Goal: Task Accomplishment & Management: Use online tool/utility

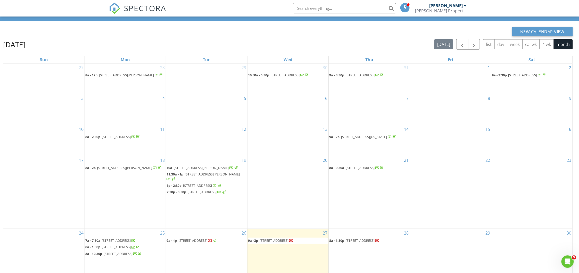
scroll to position [69, 0]
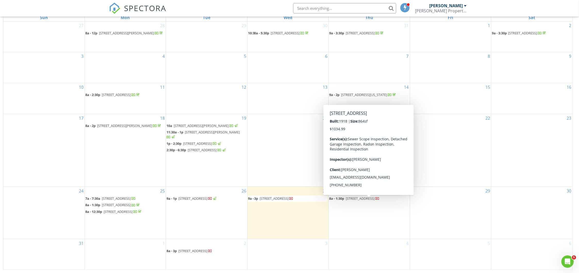
click at [361, 201] on span "3408 5th Ave N, Great Falls 59401" at bounding box center [360, 198] width 29 height 5
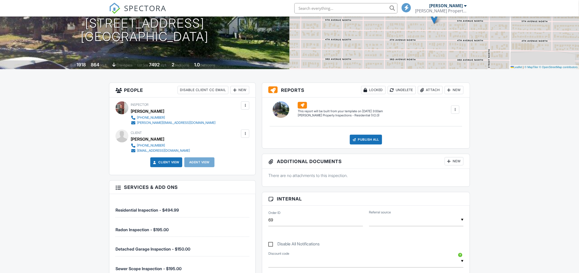
click at [459, 162] on div "New" at bounding box center [454, 161] width 19 height 8
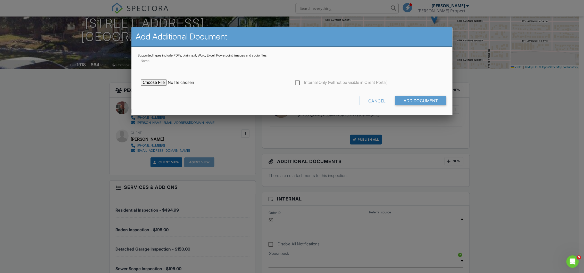
click at [157, 82] on input "file" at bounding box center [185, 82] width 88 height 6
type input "C:\fakepath\Pro-Lab - Radon Analysis.pdf"
click at [409, 101] on input "Add Document" at bounding box center [420, 100] width 51 height 9
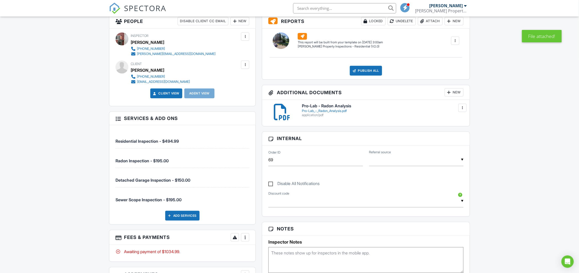
click at [330, 106] on h6 "Pro-Lab - Radon Analysis" at bounding box center [383, 106] width 162 height 5
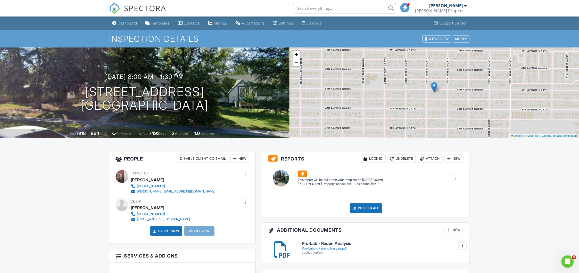
click at [130, 24] on div "Dashboard" at bounding box center [128, 23] width 20 height 4
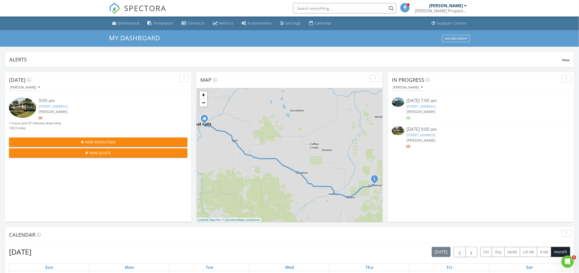
click at [415, 135] on link "913 W Erie St, Lewistown, MT 59457" at bounding box center [421, 134] width 29 height 5
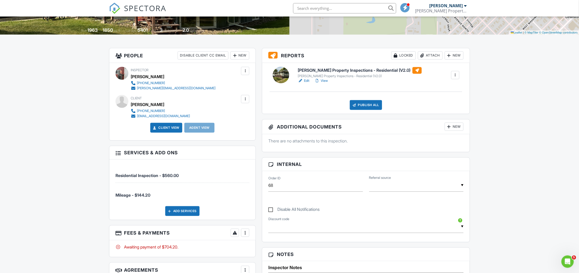
scroll to position [69, 0]
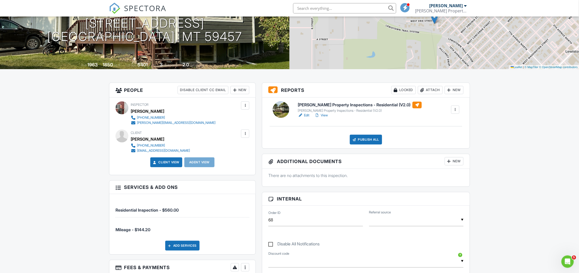
click at [361, 107] on h6 "[PERSON_NAME] Property Inspections - Residential (V2.0)" at bounding box center [360, 105] width 124 height 7
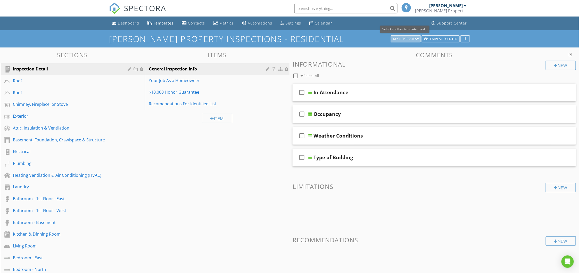
click at [406, 39] on div "My Templates" at bounding box center [406, 39] width 26 height 4
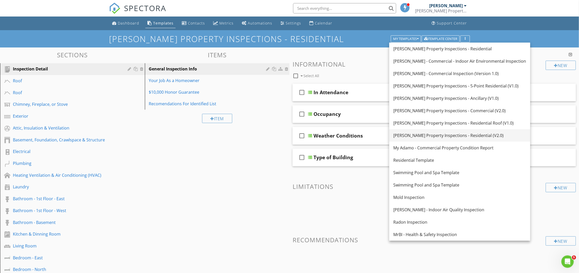
click at [452, 132] on div "[PERSON_NAME] Property Inspections - Residential (V2.0)" at bounding box center [459, 135] width 133 height 6
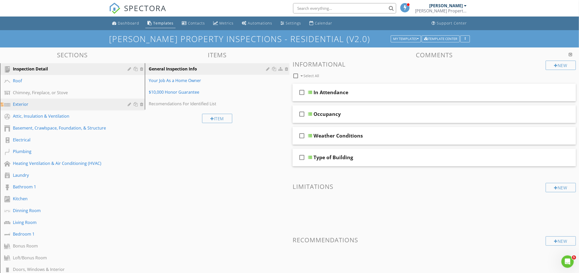
click at [15, 106] on div "Exterior" at bounding box center [66, 104] width 107 height 6
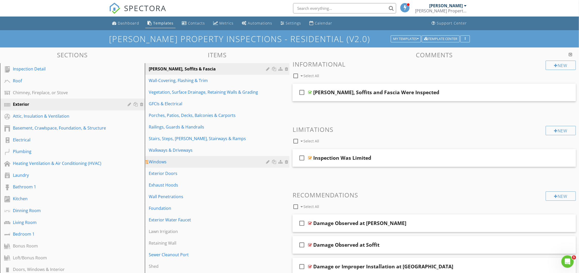
click at [166, 163] on div "Windows" at bounding box center [208, 162] width 119 height 6
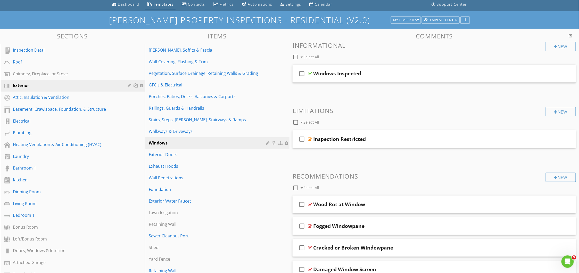
scroll to position [34, 0]
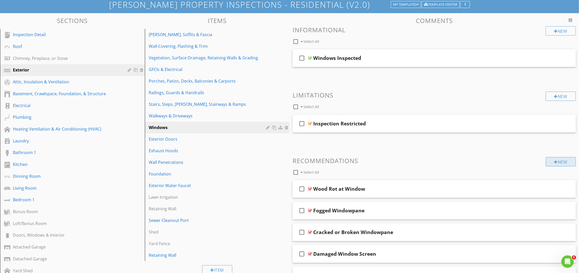
click at [564, 161] on div "New" at bounding box center [561, 161] width 30 height 9
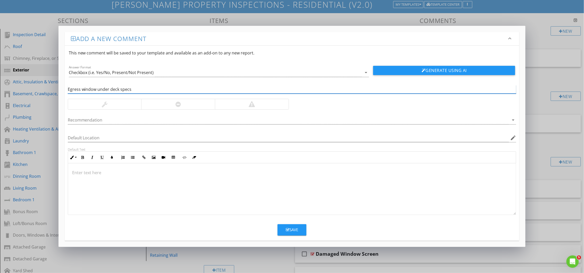
click at [118, 88] on input "Egress window under deck specs" at bounding box center [292, 89] width 449 height 9
type input "Egress window under deck, specs"
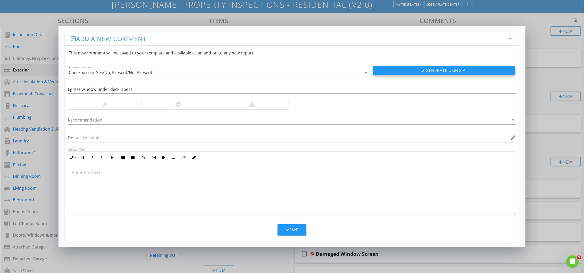
click at [404, 66] on button "Generate Using AI" at bounding box center [444, 70] width 142 height 9
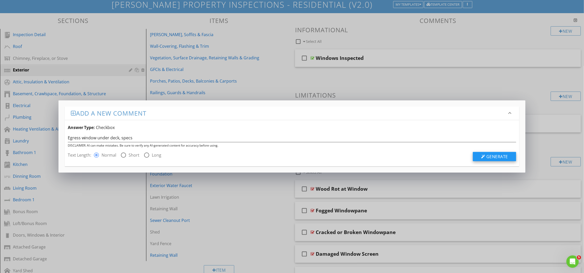
click at [477, 155] on button "Generate" at bounding box center [494, 156] width 43 height 9
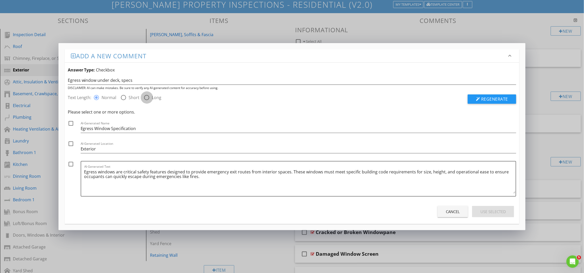
click at [146, 96] on div at bounding box center [147, 97] width 9 height 9
radio input "false"
radio input "true"
click at [499, 98] on span "Regenerate" at bounding box center [494, 99] width 27 height 6
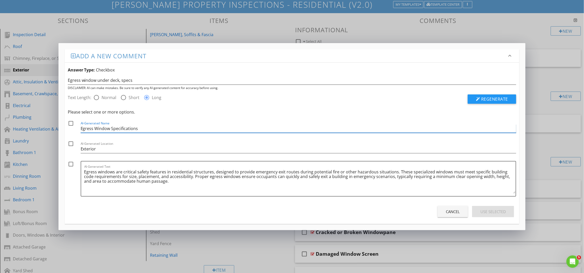
click at [111, 127] on input "Egress Window Specifications" at bounding box center [299, 128] width 436 height 9
click at [114, 128] on input "Egress Window under Deck Specifications" at bounding box center [299, 128] width 436 height 9
click at [111, 127] on input "Egress Window Under Deck Specifications" at bounding box center [299, 128] width 436 height 9
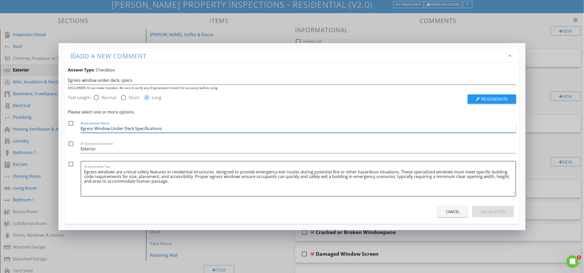
type input "Egress Window Under Deck Specifications"
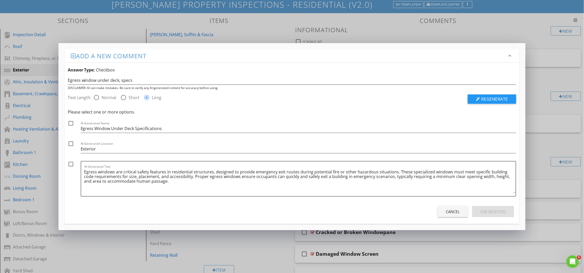
click at [71, 124] on div at bounding box center [70, 123] width 9 height 9
checkbox input "true"
click at [71, 164] on div at bounding box center [70, 164] width 9 height 9
checkbox input "true"
click at [232, 187] on textarea "Egress windows are critical safety features in residential structures, designed…" at bounding box center [300, 181] width 432 height 26
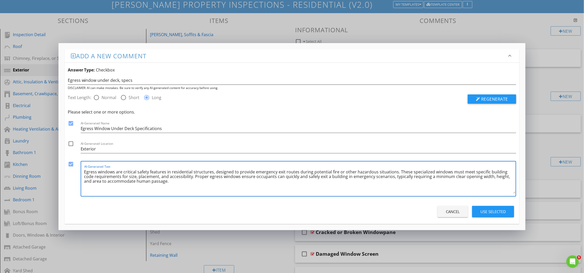
click at [497, 213] on div "Use Selected" at bounding box center [493, 212] width 26 height 6
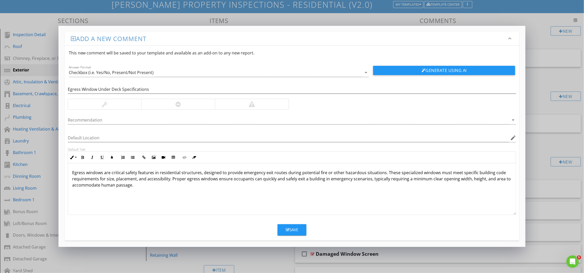
click at [303, 231] on button "Save" at bounding box center [292, 229] width 29 height 11
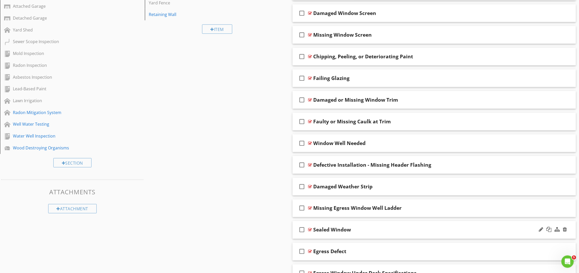
scroll to position [306, 0]
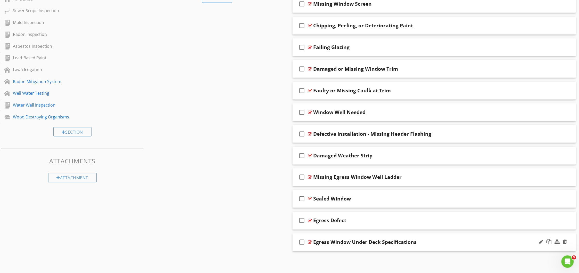
click at [422, 241] on div "Egress Window Under Deck Specifications" at bounding box center [415, 242] width 205 height 6
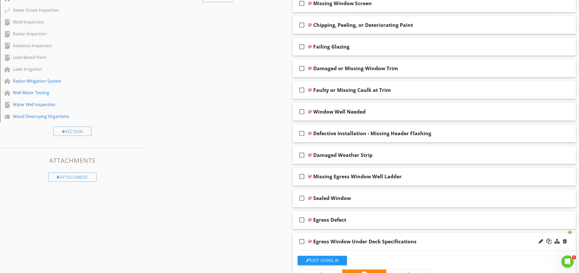
click at [310, 242] on div at bounding box center [310, 241] width 4 height 4
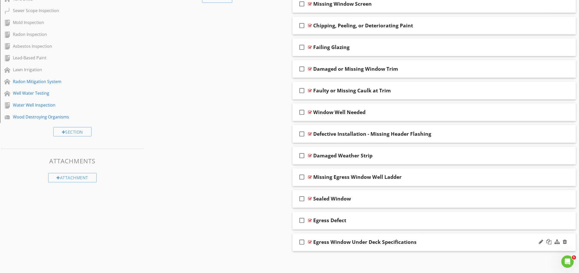
click at [310, 242] on div at bounding box center [310, 242] width 4 height 4
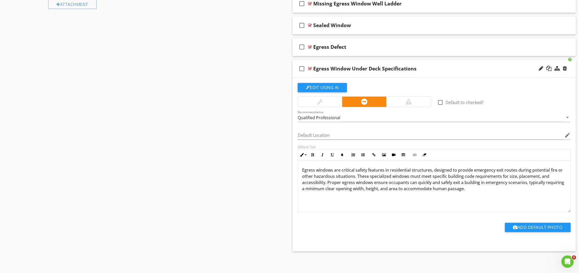
scroll to position [480, 0]
click at [521, 226] on button "Add Default Photo" at bounding box center [538, 226] width 66 height 9
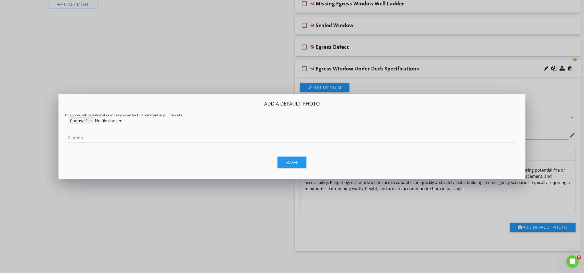
click at [107, 120] on input "file" at bounding box center [107, 120] width 79 height 7
click at [79, 121] on input "file" at bounding box center [107, 120] width 79 height 7
type input "C:\fakepath\Egress Window Under Deck Specs.jpg"
click at [299, 161] on button "Save" at bounding box center [292, 161] width 29 height 11
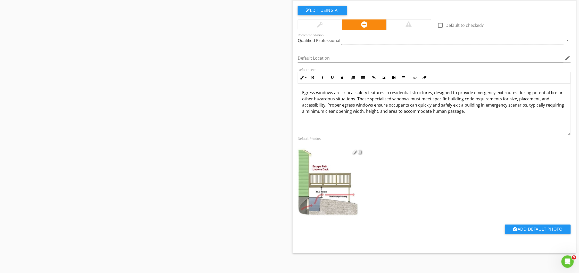
scroll to position [559, 0]
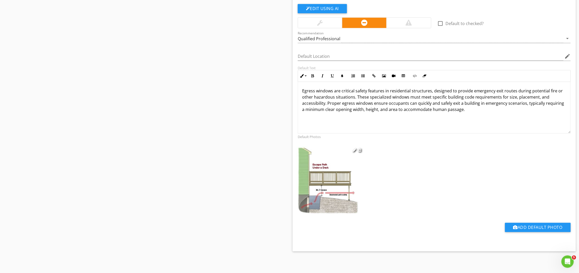
click at [331, 204] on img at bounding box center [329, 180] width 67 height 69
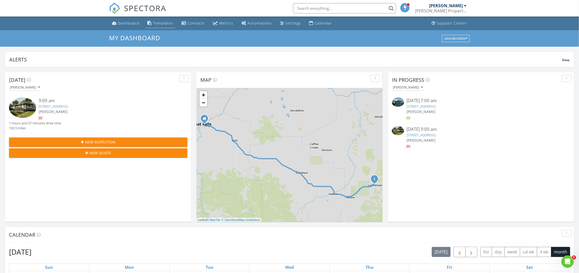
click at [158, 24] on div "Templates" at bounding box center [163, 23] width 20 height 5
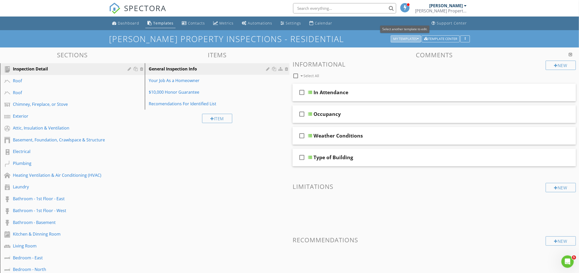
click at [417, 38] on icon "button" at bounding box center [418, 39] width 2 height 4
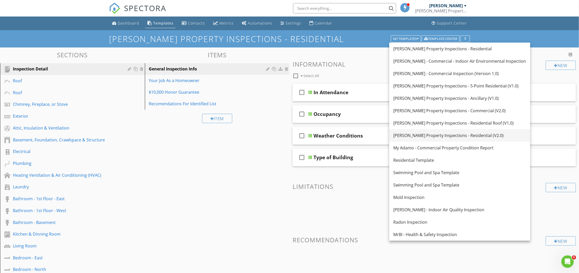
click at [458, 131] on link "[PERSON_NAME] Property Inspections - Residential (V2.0)" at bounding box center [459, 135] width 141 height 12
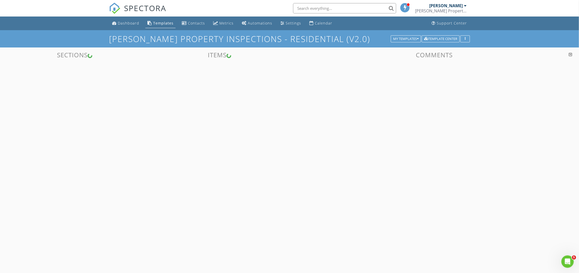
click at [458, 131] on div "check_box_outline_blank Weather Conditions" at bounding box center [436, 136] width 283 height 18
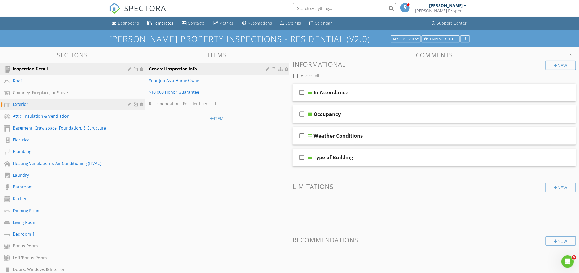
click at [31, 105] on div "Exterior" at bounding box center [66, 104] width 107 height 6
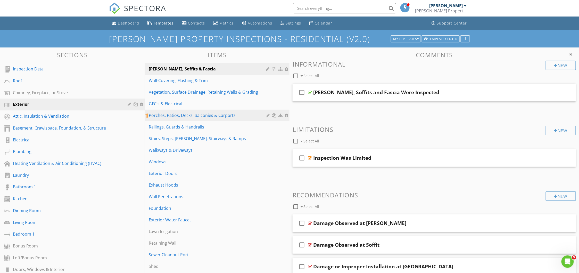
click at [172, 116] on div "Porches, Patios, Decks, Balconies & Carports" at bounding box center [208, 115] width 119 height 6
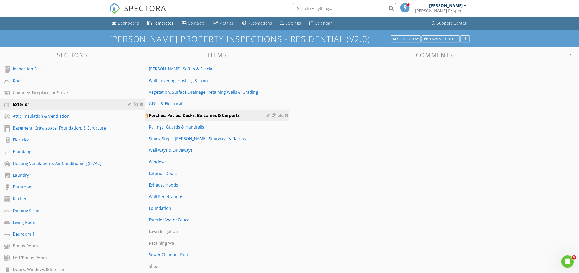
click at [172, 116] on div "Porches, Patios, Decks, Balconies & Carports" at bounding box center [208, 115] width 119 height 6
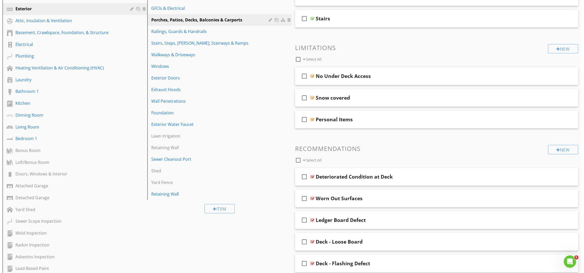
scroll to position [97, 0]
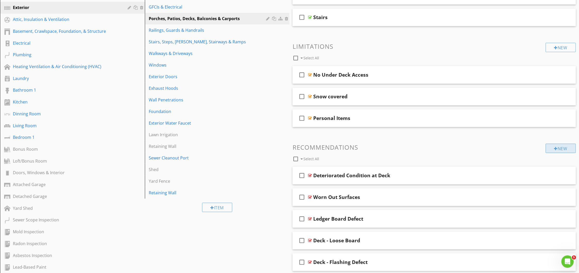
click at [556, 150] on div at bounding box center [556, 148] width 4 height 4
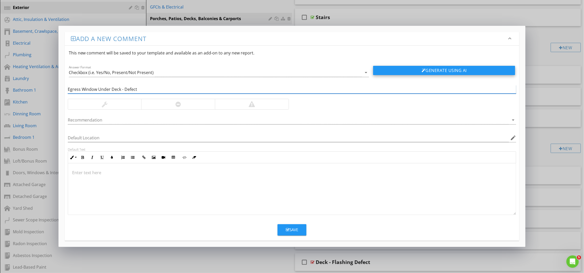
type input "Egress Window Under Deck - Defect"
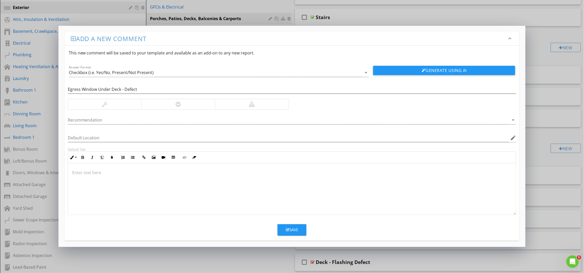
drag, startPoint x: 439, startPoint y: 68, endPoint x: 437, endPoint y: 68, distance: 2.6
click at [439, 68] on button "Generate Using AI" at bounding box center [444, 70] width 142 height 9
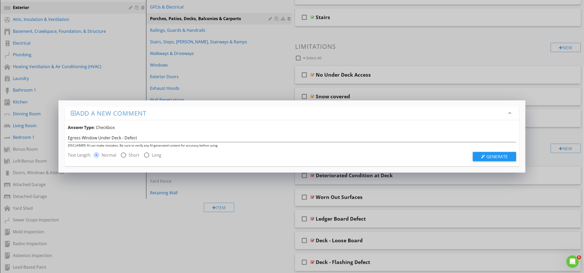
click at [147, 155] on div at bounding box center [147, 155] width 9 height 9
radio input "false"
radio input "true"
click at [489, 155] on span "Generate" at bounding box center [497, 157] width 22 height 6
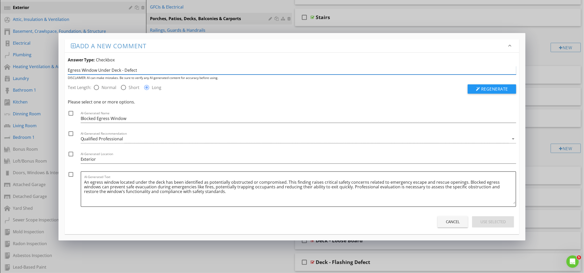
click at [107, 70] on input "Egress Window Under Deck - Defect" at bounding box center [292, 70] width 449 height 9
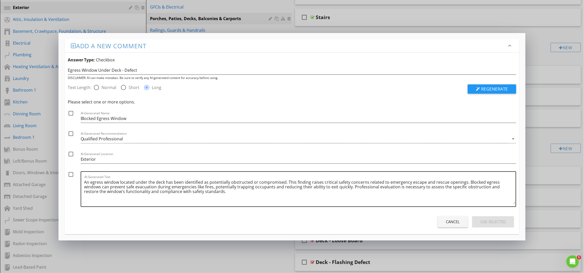
click at [288, 194] on textarea "An egress window located under the deck has been identified as potentially obst…" at bounding box center [300, 191] width 432 height 26
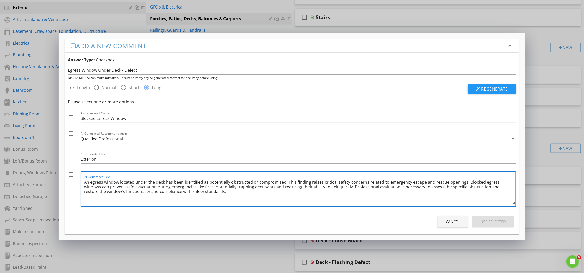
paste textarea "An egress window under a deck requires an additional clearance requirement: the…"
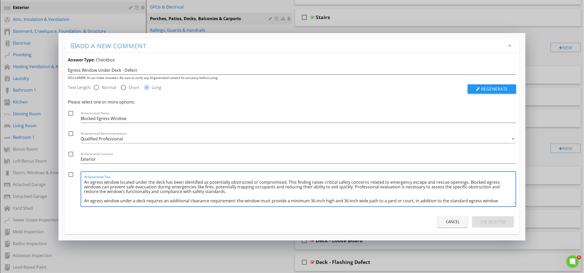
scroll to position [10, 0]
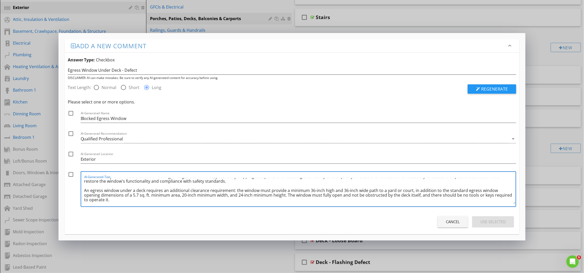
paste textarea "-high and 36-inch-wide path to a yard or court, in addition to the standard egr…"
paste textarea "; additionally, no tools or keys should be"
type textarea "An egress window located under the deck has been identified as potentially obst…"
click at [127, 118] on input "Blocked Egress Window" at bounding box center [299, 118] width 436 height 9
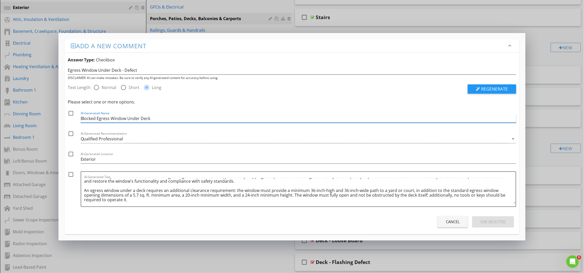
type input "Blocked Egress Window Under Deck"
click at [70, 134] on div at bounding box center [70, 133] width 9 height 9
checkbox input "true"
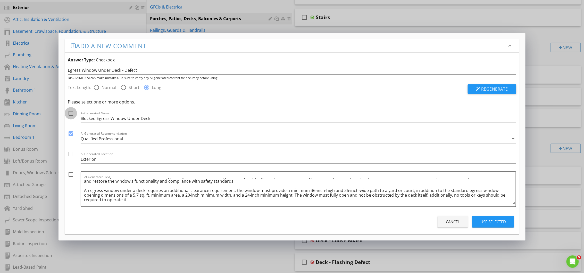
click at [71, 113] on div at bounding box center [70, 113] width 9 height 9
checkbox input "true"
drag, startPoint x: 70, startPoint y: 174, endPoint x: 75, endPoint y: 174, distance: 5.4
click at [70, 174] on div at bounding box center [70, 174] width 9 height 9
checkbox input "true"
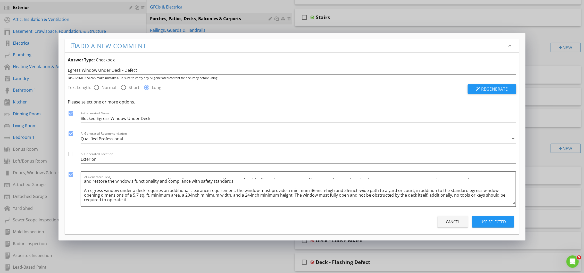
click at [485, 220] on div "Use Selected" at bounding box center [493, 222] width 26 height 6
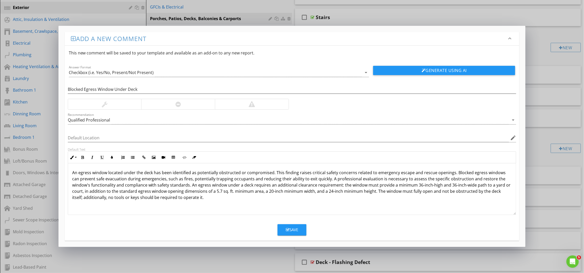
click at [288, 228] on icon "button" at bounding box center [288, 230] width 4 height 4
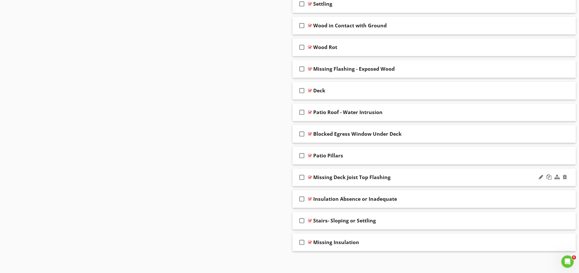
scroll to position [702, 0]
click at [311, 134] on div at bounding box center [310, 134] width 4 height 4
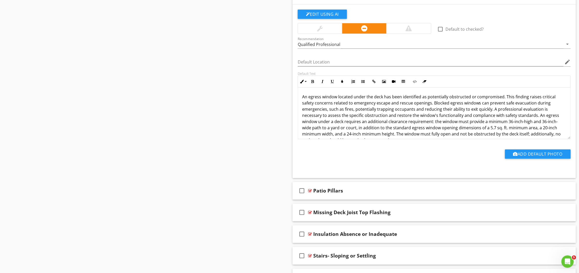
scroll to position [840, 0]
click at [535, 155] on button "Add Default Photo" at bounding box center [538, 153] width 66 height 9
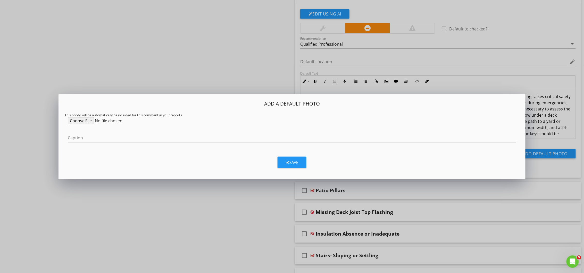
click at [82, 121] on input "file" at bounding box center [107, 120] width 79 height 7
type input "C:\fakepath\Egress Window Under Deck Specs.jpg"
click at [294, 162] on div "Save" at bounding box center [292, 162] width 12 height 6
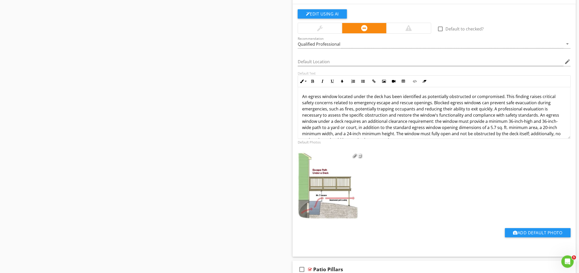
click at [354, 157] on div at bounding box center [355, 155] width 4 height 4
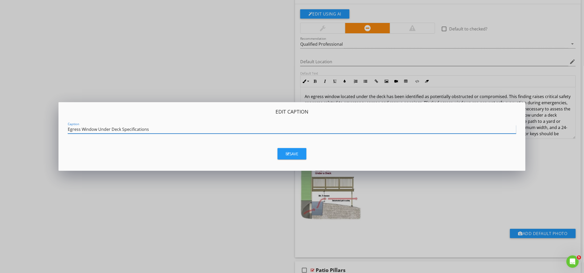
type input "Egress Window Under Deck Specifications"
click at [294, 157] on button "Save" at bounding box center [292, 153] width 29 height 11
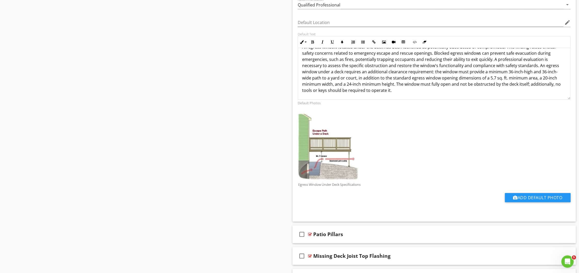
scroll to position [856, 0]
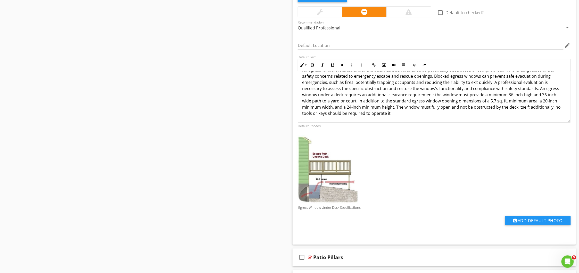
click at [537, 91] on p "An egress window located under the deck has been identified as potentially obst…" at bounding box center [434, 91] width 264 height 49
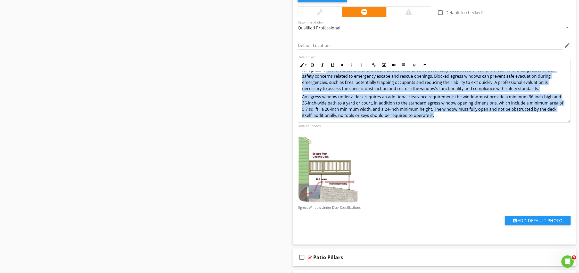
scroll to position [0, 0]
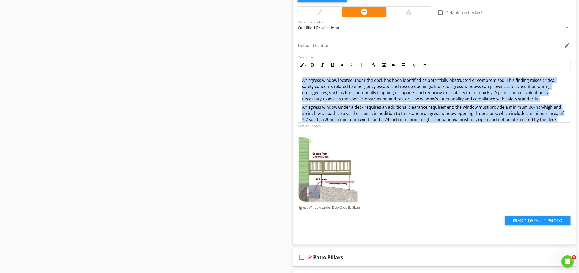
drag, startPoint x: 427, startPoint y: 108, endPoint x: 292, endPoint y: 73, distance: 139.7
copy div "An egress window located under the deck has been identified as potentially obst…"
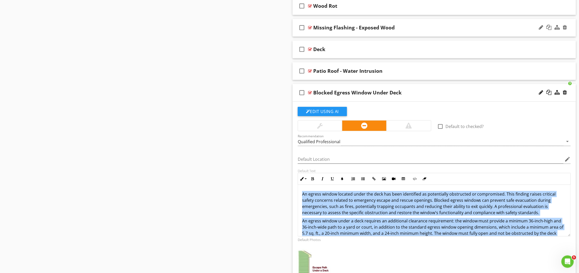
scroll to position [719, 0]
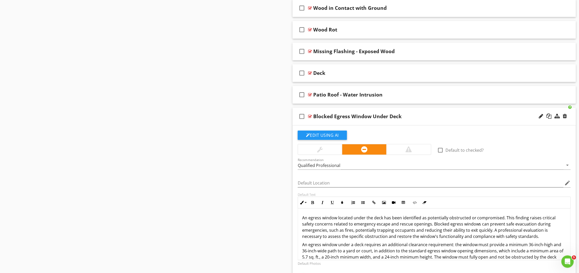
click at [344, 118] on div "Blocked Egress Window Under Deck" at bounding box center [357, 116] width 88 height 6
click at [344, 118] on input "Blocked Egress Window Under Deck" at bounding box center [415, 117] width 205 height 9
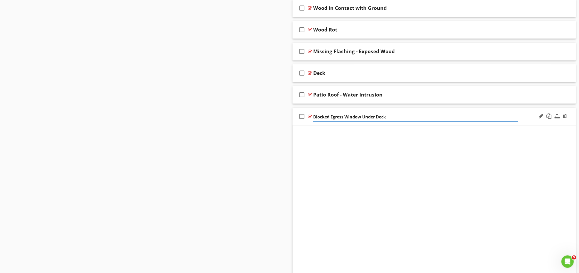
scroll to position [702, 0]
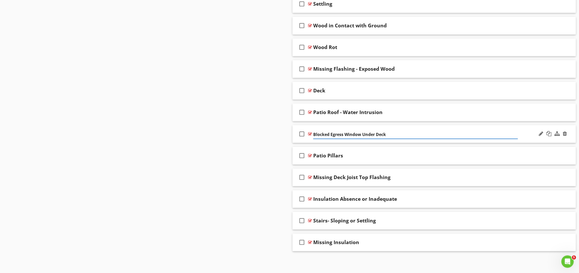
click at [310, 132] on div at bounding box center [310, 134] width 4 height 4
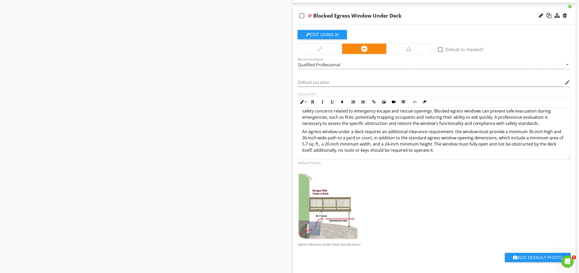
scroll to position [822, 0]
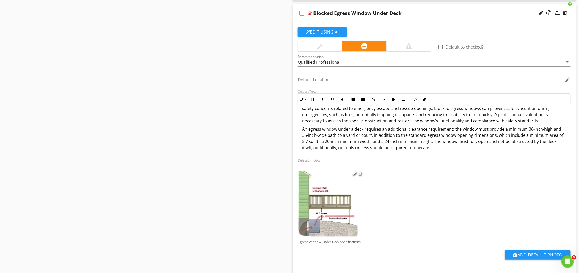
click at [316, 243] on p "Egress Window Under Deck Specifications" at bounding box center [329, 241] width 67 height 4
click at [354, 175] on div at bounding box center [355, 173] width 4 height 4
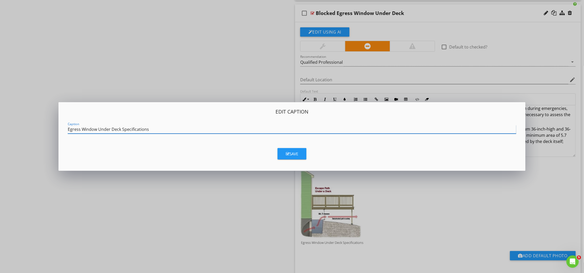
click at [86, 129] on input "Egress Window Under Deck Specifications" at bounding box center [292, 129] width 449 height 9
drag, startPoint x: 291, startPoint y: 154, endPoint x: 291, endPoint y: 159, distance: 4.6
click at [291, 154] on div "Save" at bounding box center [292, 154] width 12 height 6
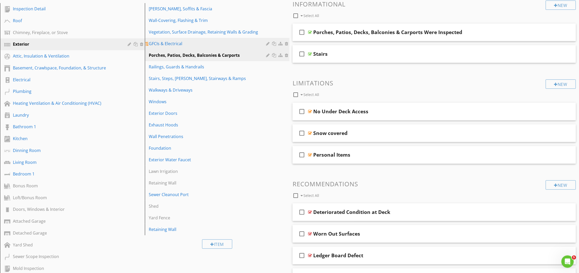
scroll to position [0, 0]
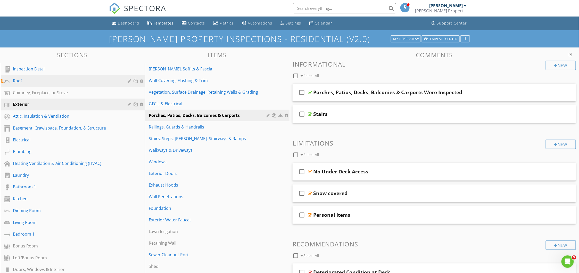
click at [16, 83] on div "Roof" at bounding box center [66, 81] width 107 height 6
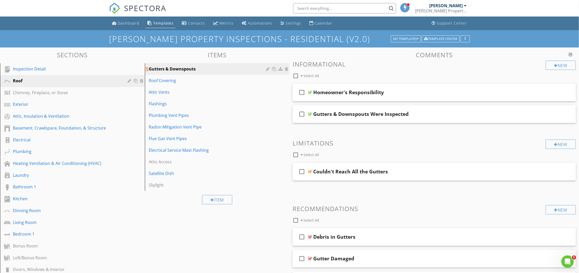
click at [166, 70] on div "Gutters & Downspouts" at bounding box center [208, 69] width 119 height 6
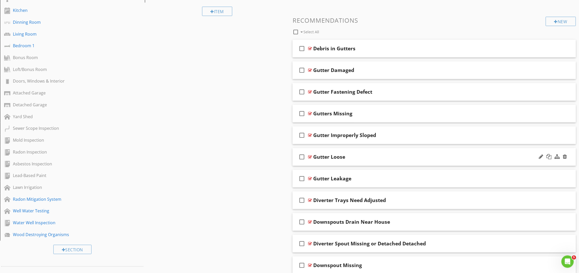
scroll to position [172, 0]
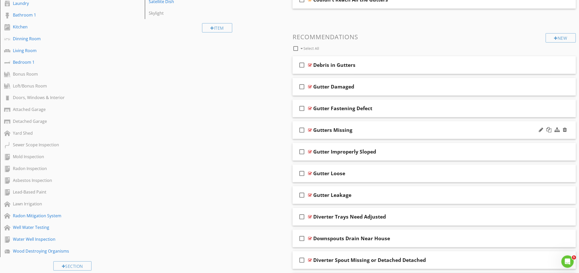
click at [309, 129] on div at bounding box center [310, 130] width 4 height 4
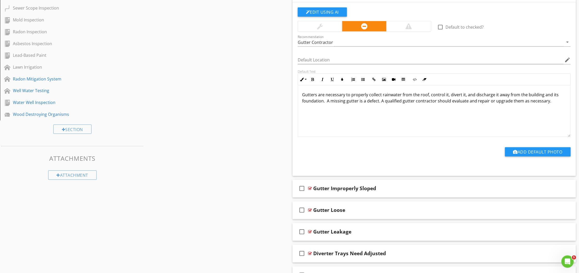
scroll to position [309, 0]
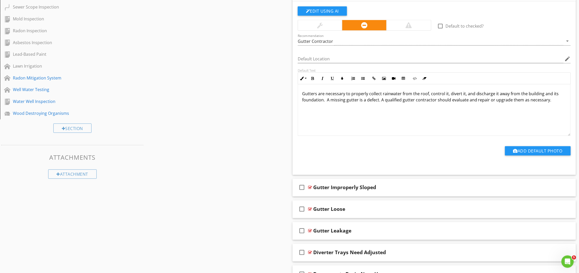
click at [325, 101] on p "Gutters are necessary to properly collect rainwater from the roof, control it, …" at bounding box center [434, 96] width 264 height 12
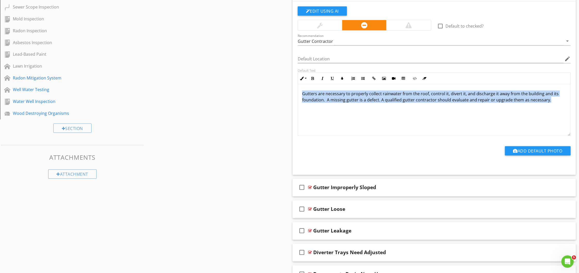
click at [325, 101] on p "Gutters are necessary to properly collect rainwater from the roof, control it, …" at bounding box center [434, 96] width 264 height 12
copy p "Gutters are necessary to properly collect rainwater from the roof, control it, …"
